Goal: Find specific page/section: Find specific page/section

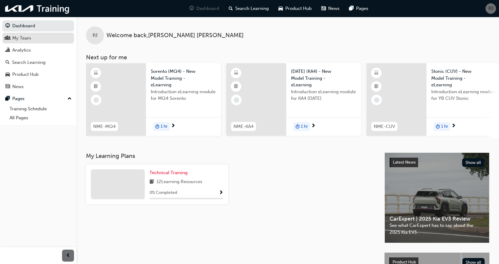
click at [17, 35] on div "My Team" at bounding box center [21, 38] width 19 height 7
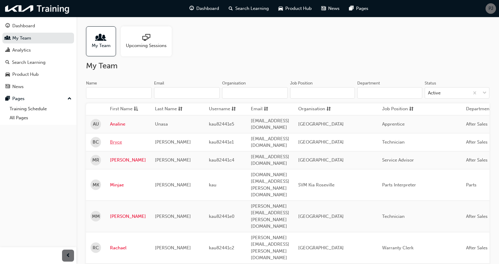
click at [120, 139] on link "Bryce" at bounding box center [128, 142] width 36 height 7
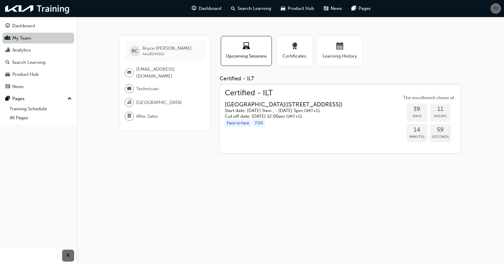
click at [22, 38] on link "My Team" at bounding box center [38, 38] width 72 height 11
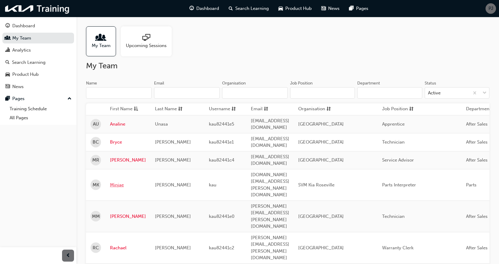
click at [120, 182] on link "Minjae" at bounding box center [128, 185] width 36 height 7
click at [118, 213] on link "Mitchell" at bounding box center [128, 216] width 36 height 7
